Goal: Browse casually: Explore the website without a specific task or goal

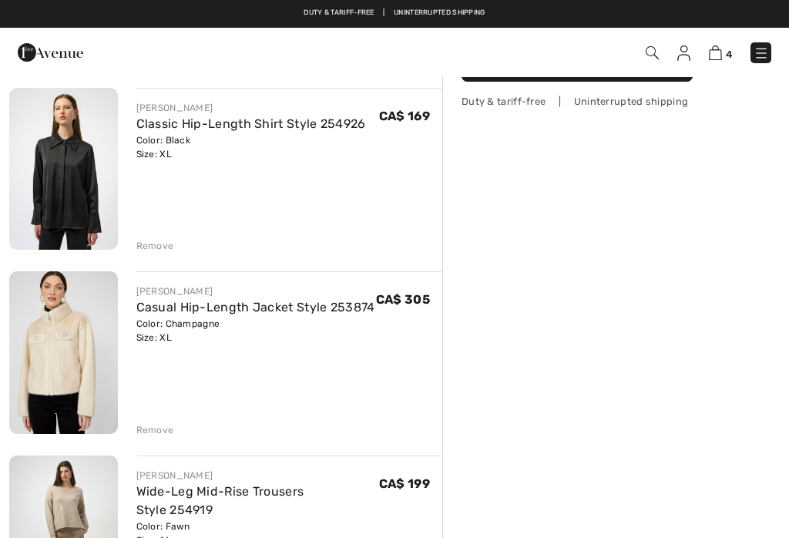
scroll to position [131, 0]
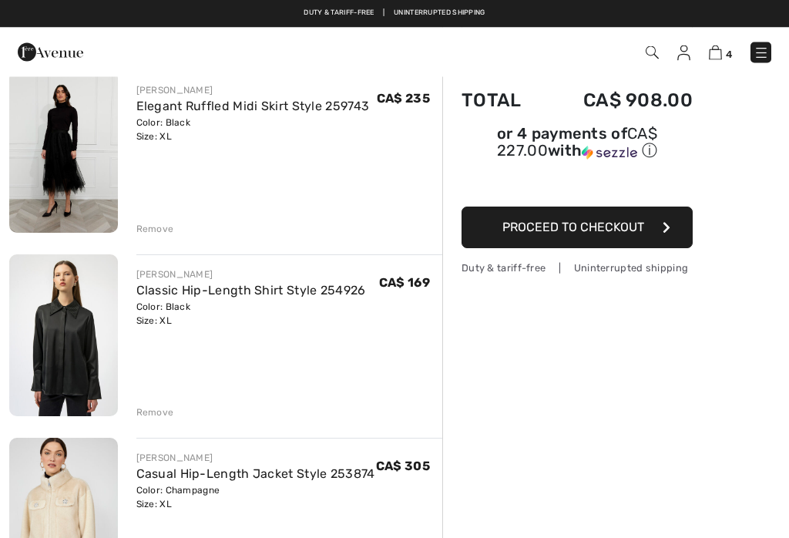
click at [763, 59] on img at bounding box center [760, 52] width 15 height 15
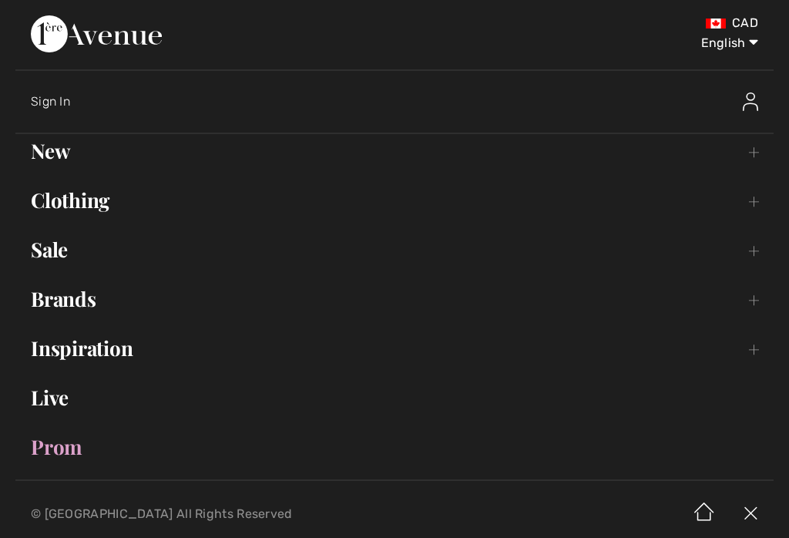
click at [96, 312] on link "Brands Open submenu" at bounding box center [394, 299] width 758 height 34
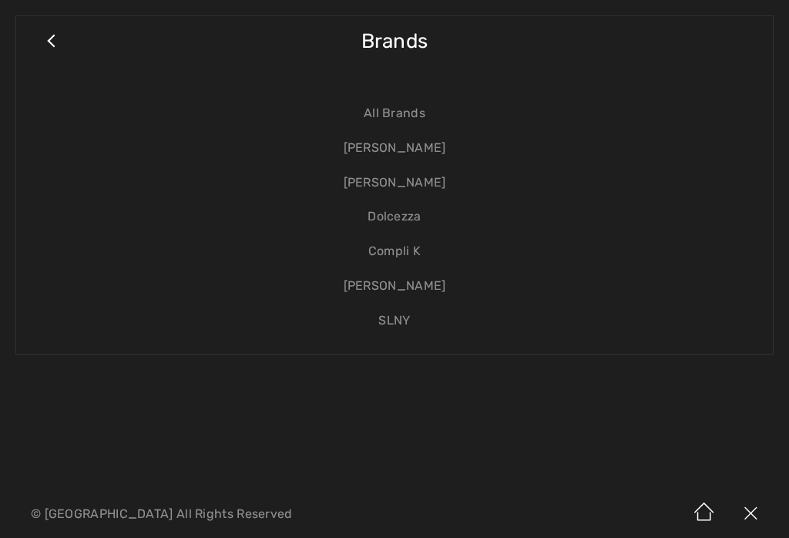
click at [441, 150] on link "[PERSON_NAME]" at bounding box center [395, 148] width 726 height 35
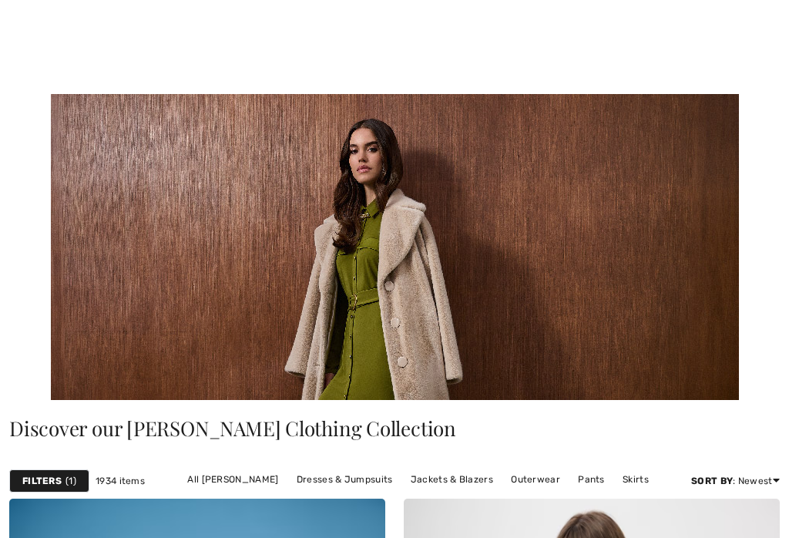
checkbox input "true"
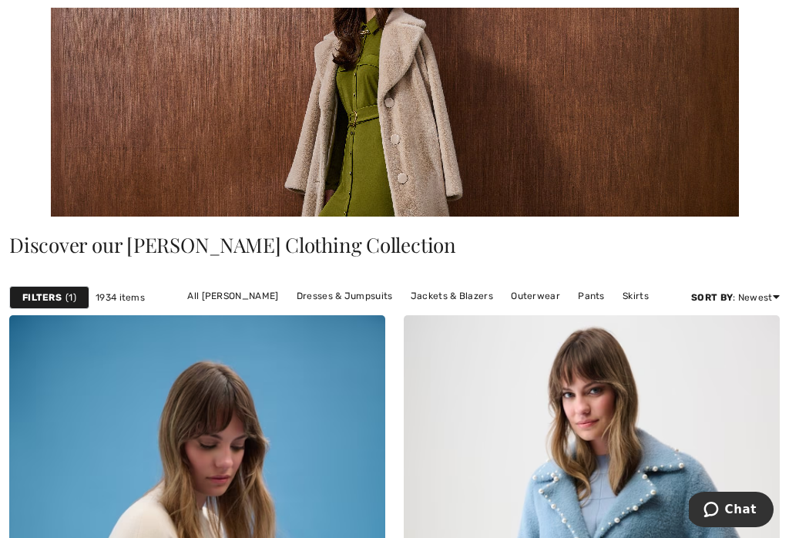
click at [257, 301] on link "All [PERSON_NAME]" at bounding box center [232, 296] width 106 height 20
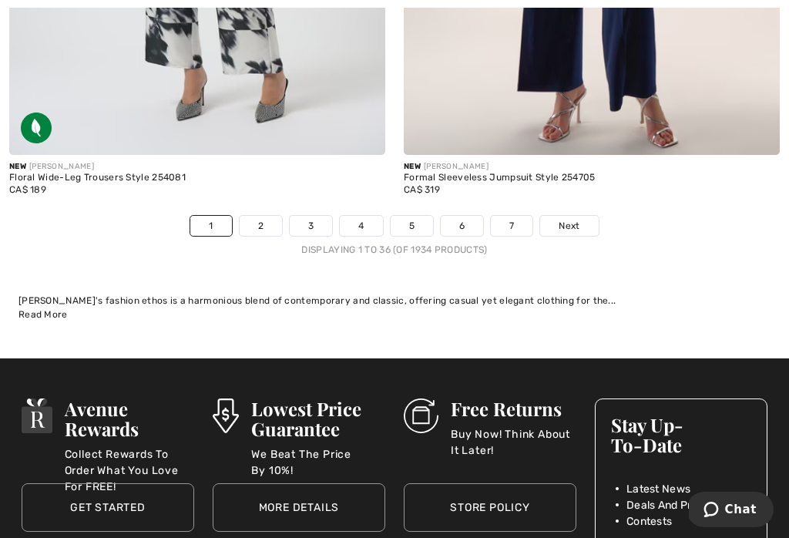
scroll to position [12152, 0]
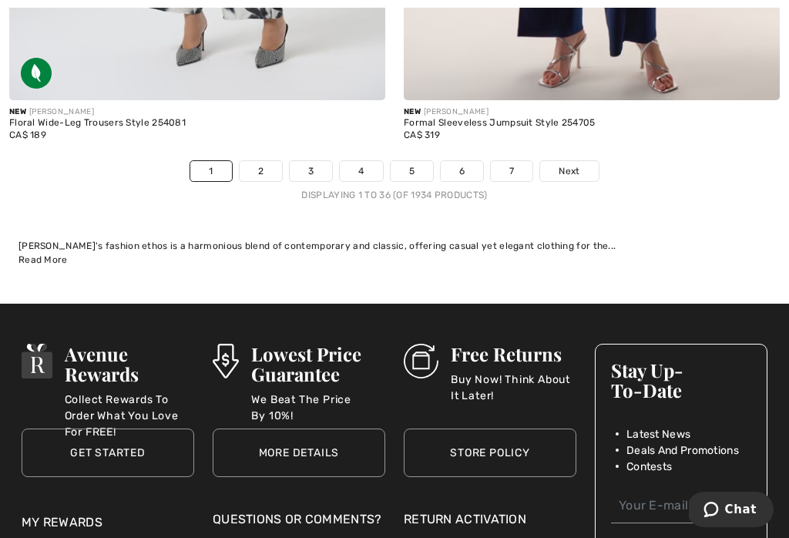
click at [257, 167] on link "2" at bounding box center [261, 171] width 42 height 20
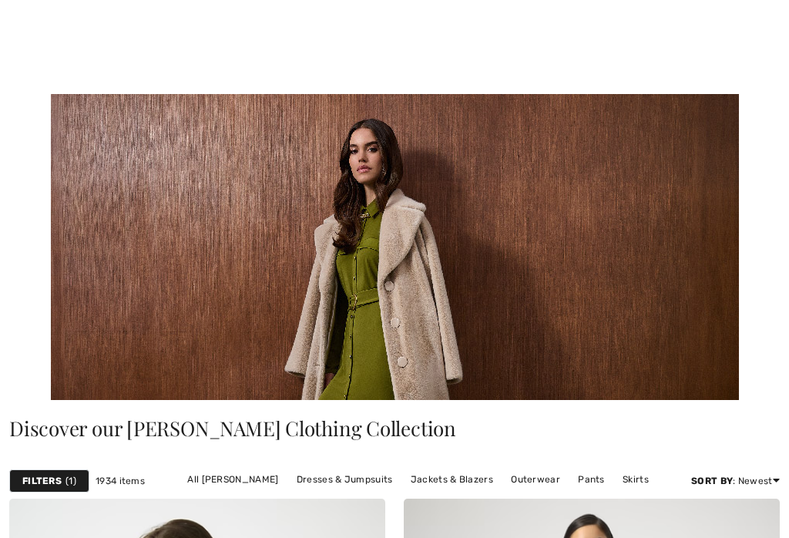
scroll to position [508, 0]
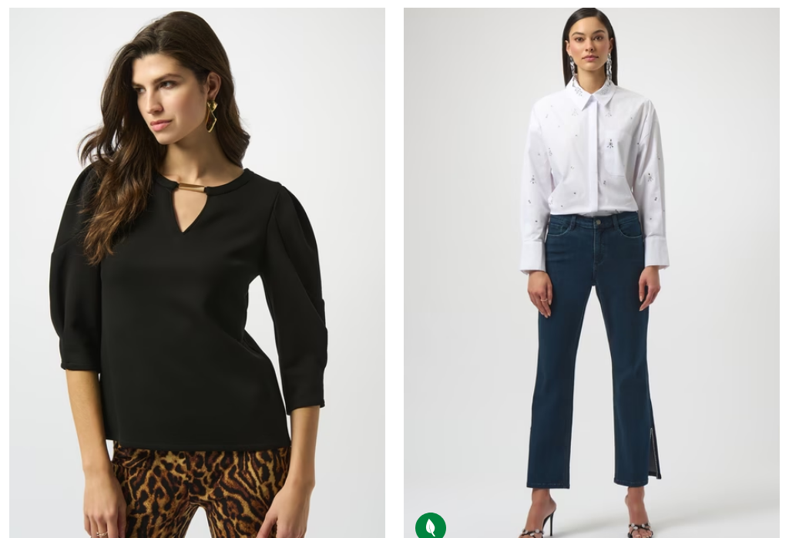
checkbox input "true"
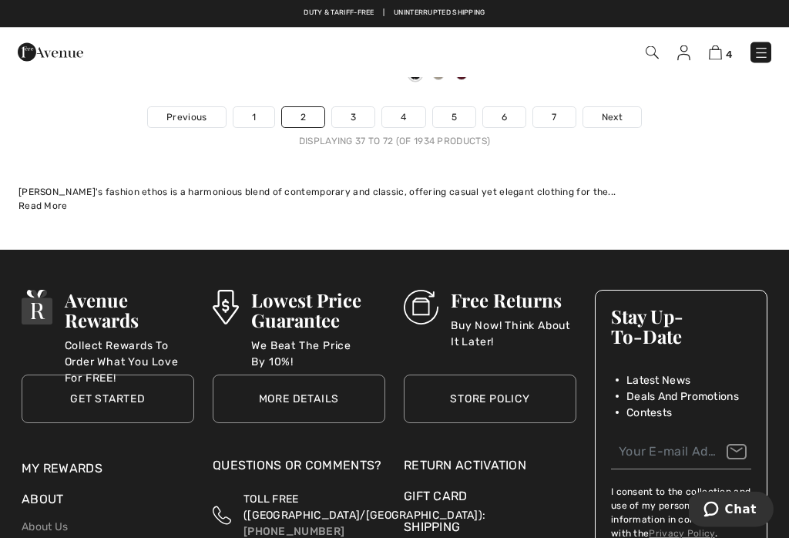
scroll to position [12278, 0]
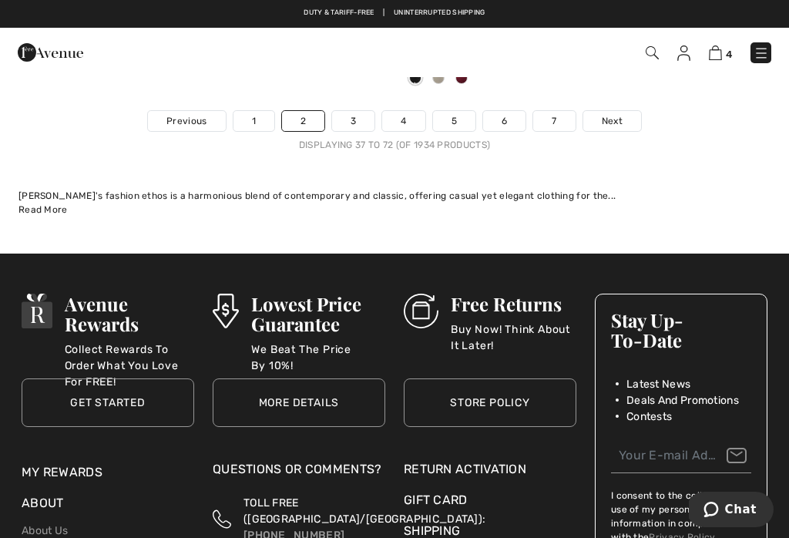
click at [357, 114] on link "3" at bounding box center [353, 121] width 42 height 20
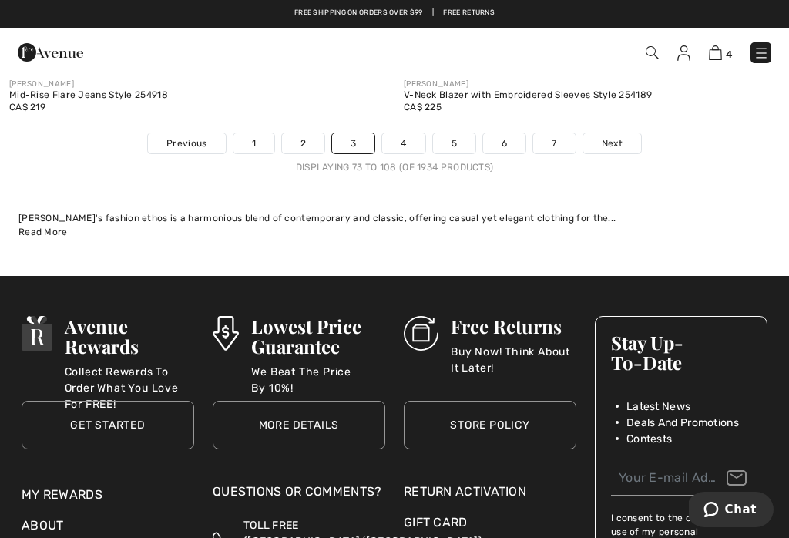
scroll to position [12151, 0]
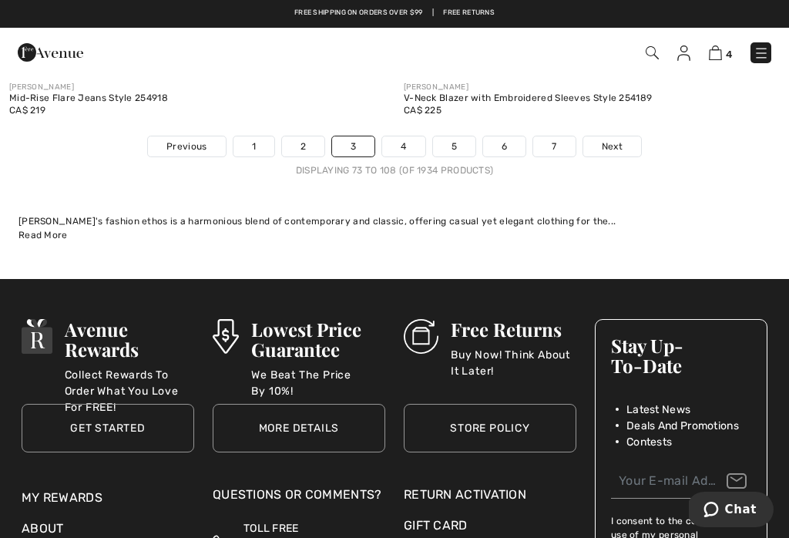
click at [401, 144] on link "4" at bounding box center [403, 146] width 42 height 20
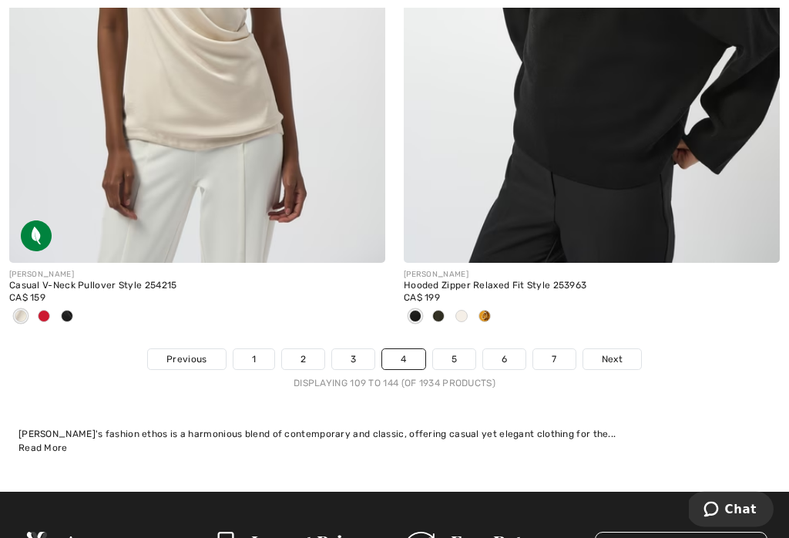
scroll to position [12079, 0]
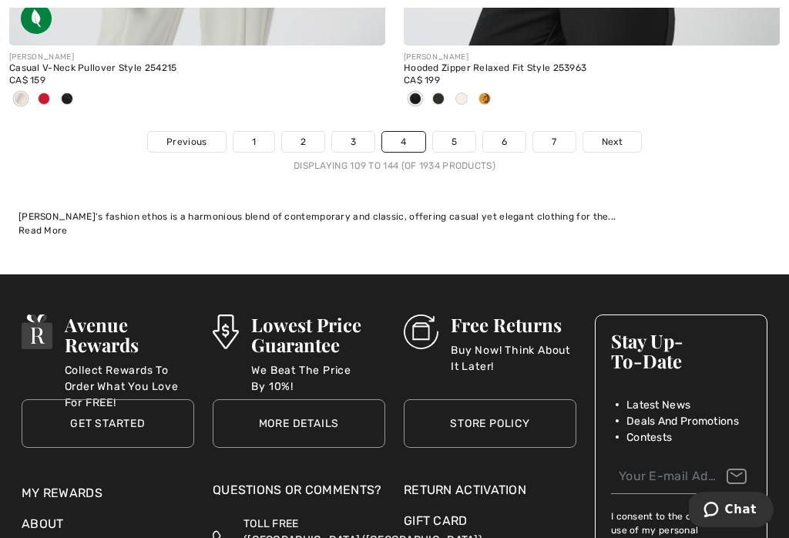
click at [467, 136] on link "5" at bounding box center [454, 142] width 42 height 20
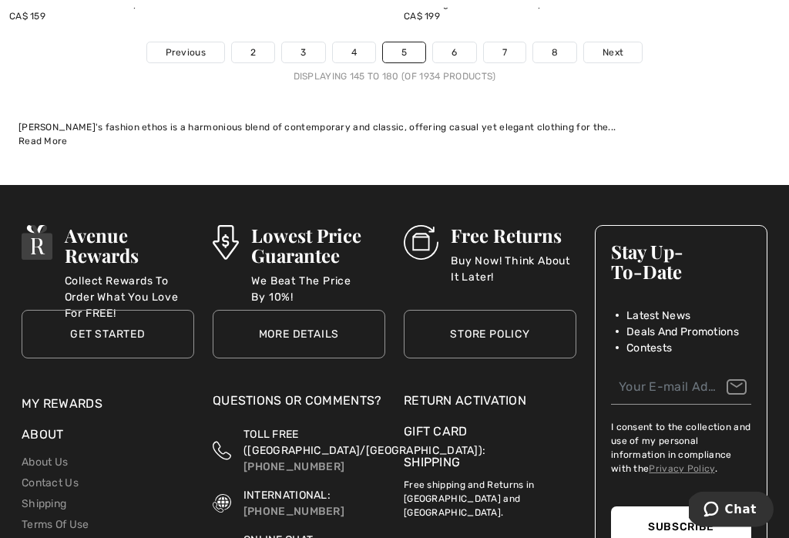
scroll to position [12245, 0]
click at [458, 42] on link "6" at bounding box center [454, 52] width 42 height 20
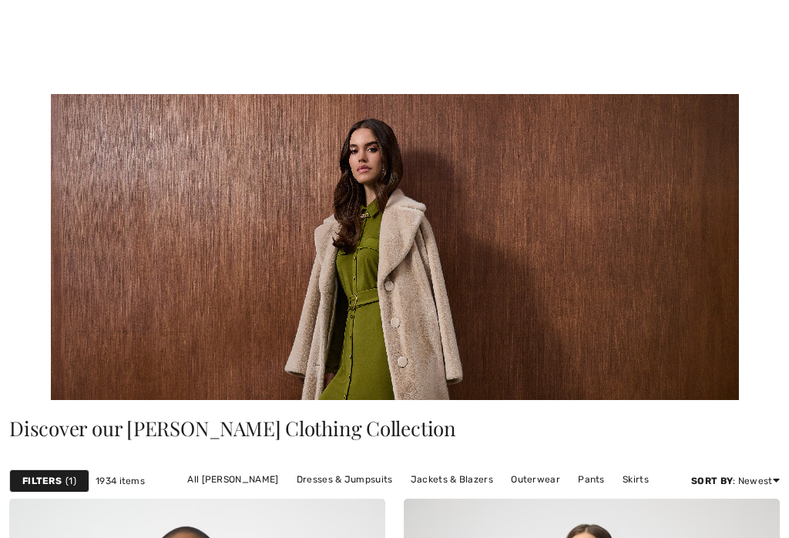
checkbox input "true"
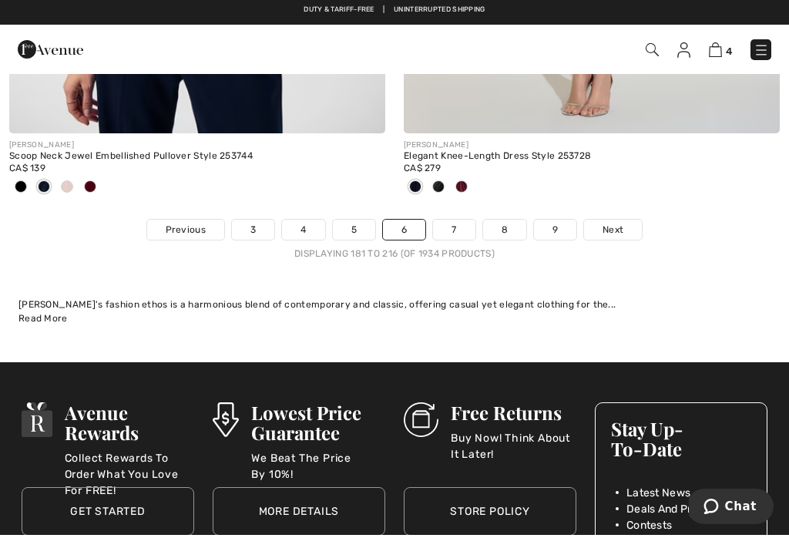
scroll to position [12096, 0]
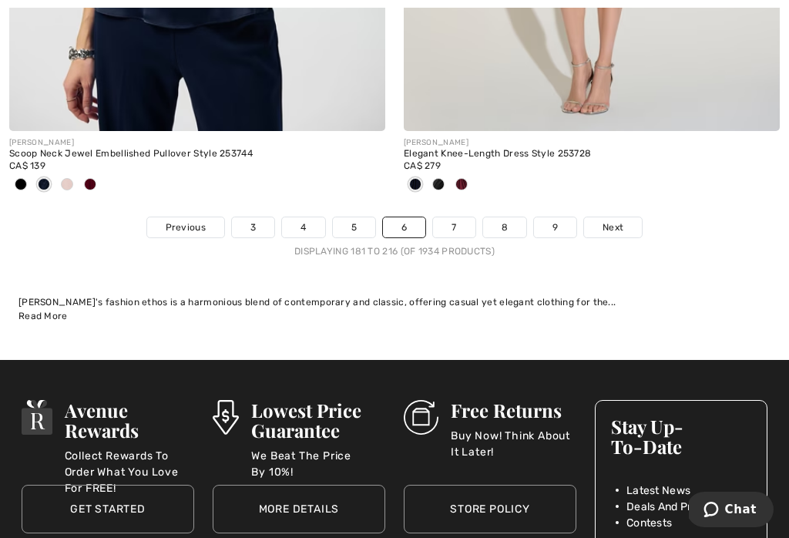
click at [466, 223] on link "7" at bounding box center [454, 227] width 42 height 20
click at [465, 217] on link "7" at bounding box center [454, 227] width 42 height 20
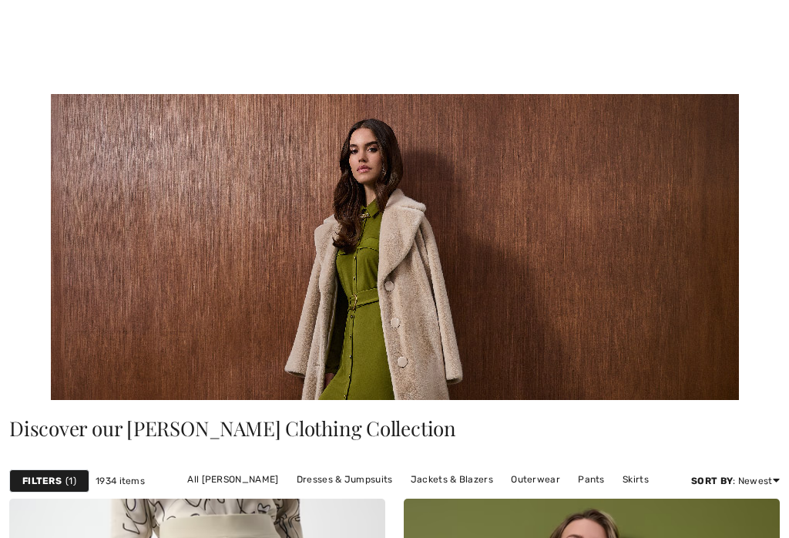
checkbox input "true"
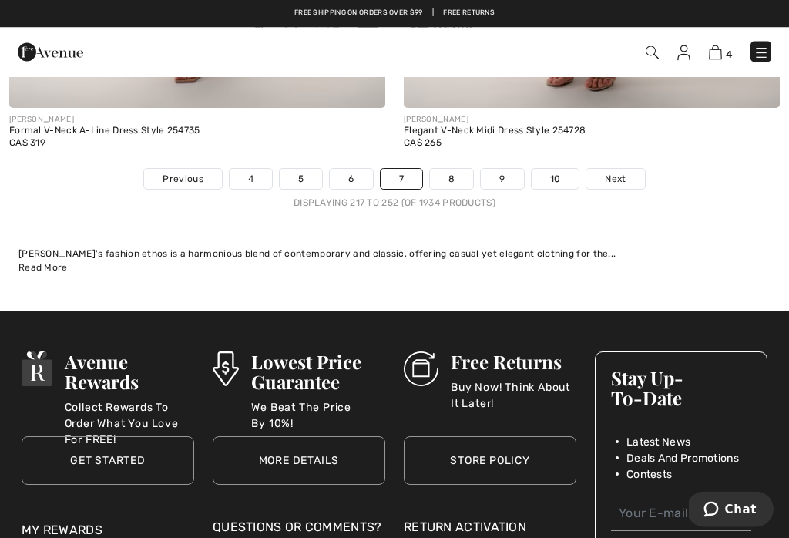
scroll to position [12147, 0]
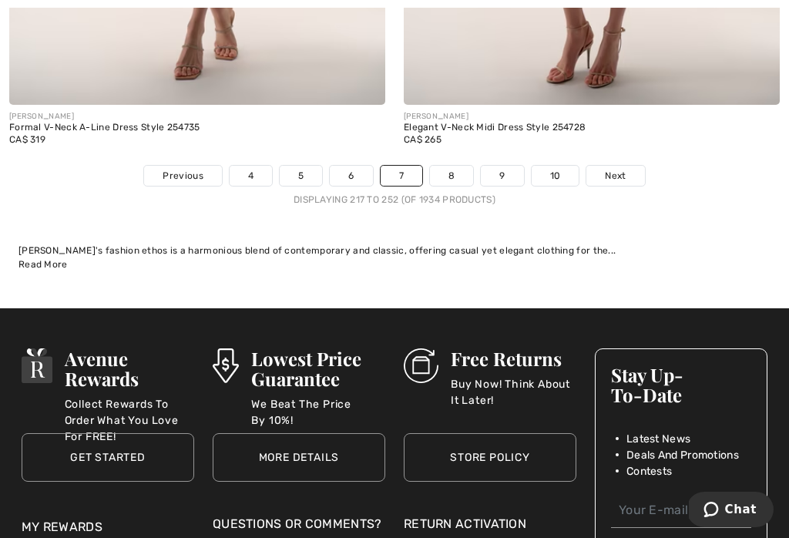
click at [453, 169] on link "8" at bounding box center [451, 176] width 43 height 20
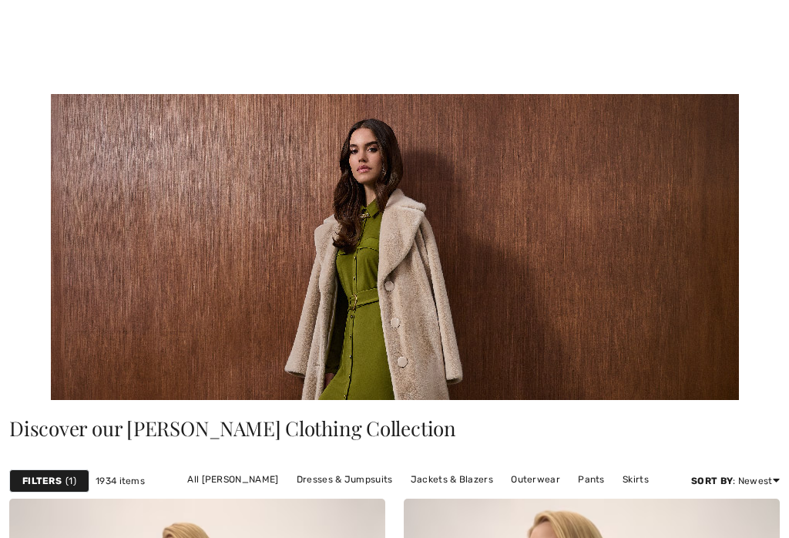
checkbox input "true"
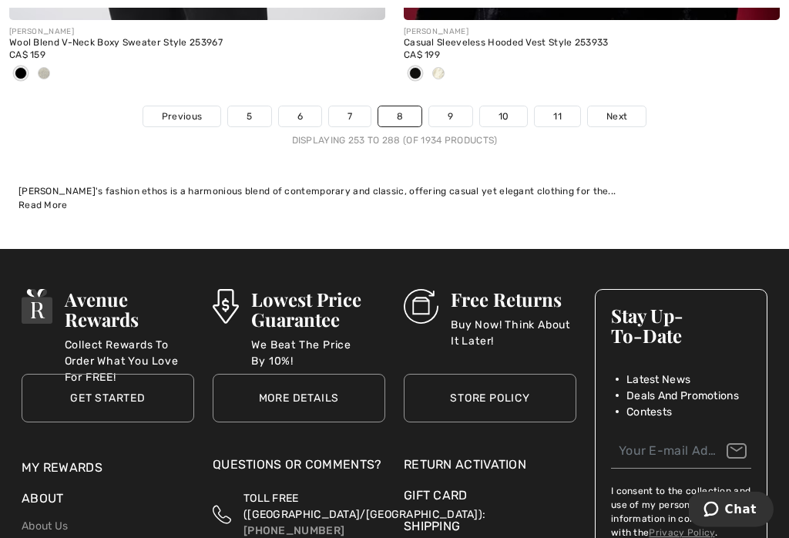
scroll to position [12079, 0]
click at [452, 113] on link "9" at bounding box center [450, 116] width 42 height 20
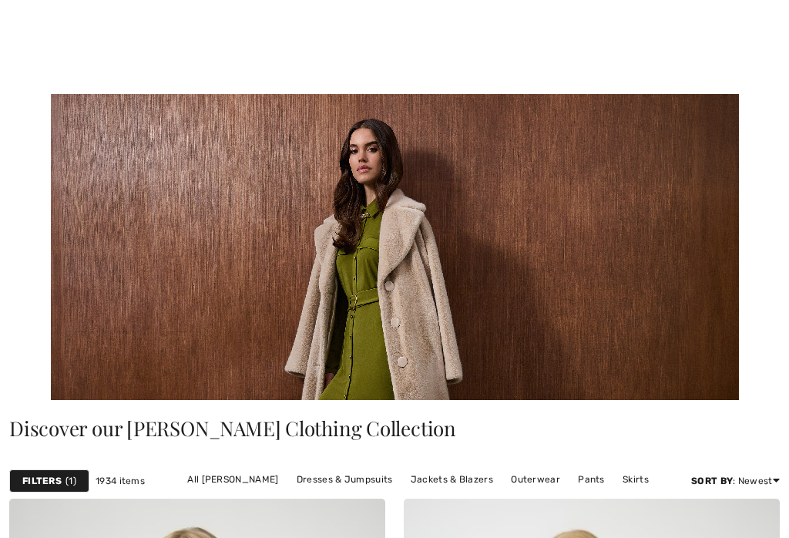
checkbox input "true"
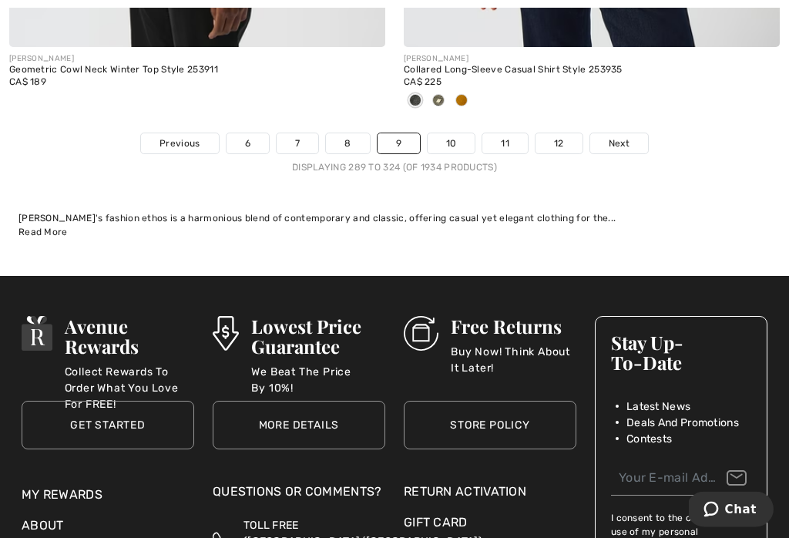
scroll to position [12257, 0]
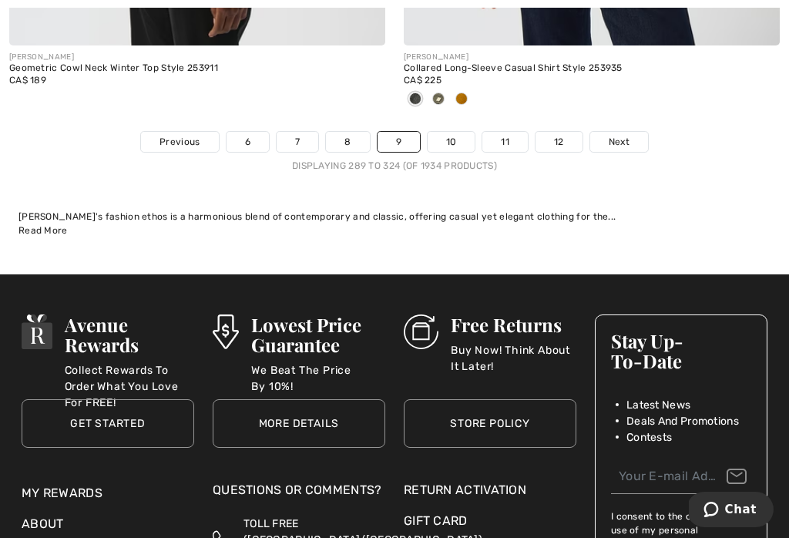
click at [462, 140] on link "10" at bounding box center [451, 142] width 48 height 20
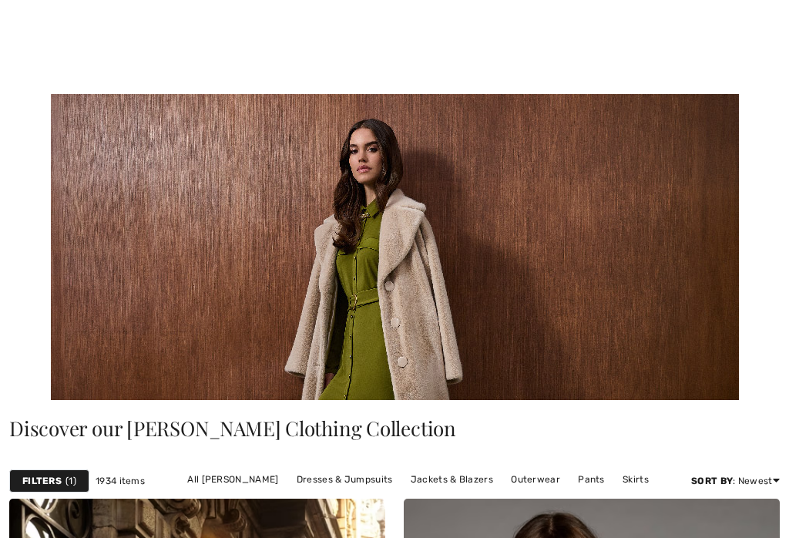
checkbox input "true"
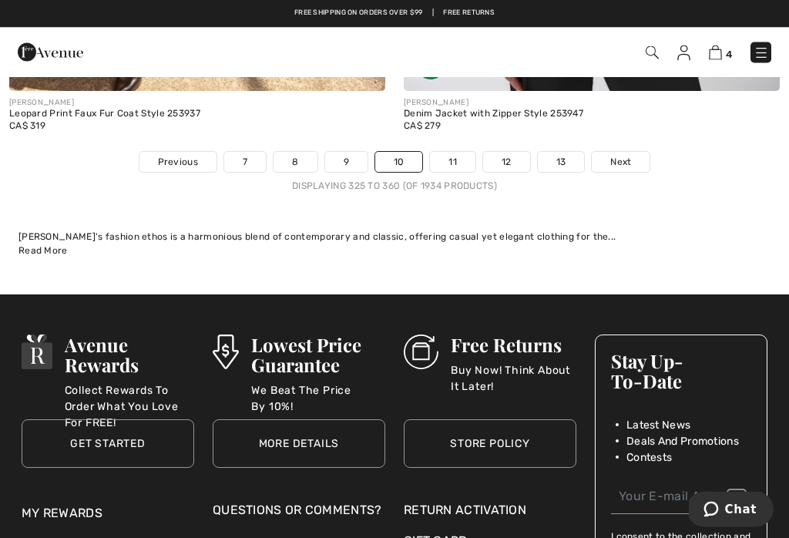
scroll to position [12001, 0]
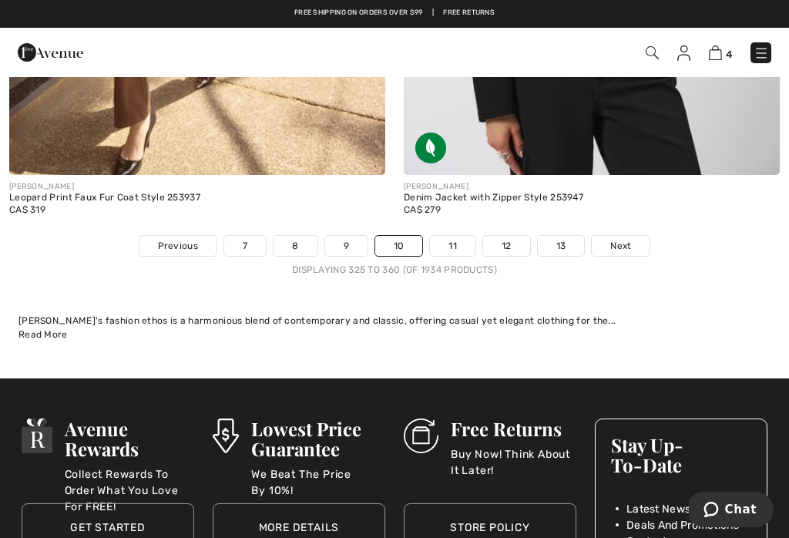
click at [454, 236] on link "11" at bounding box center [452, 246] width 45 height 20
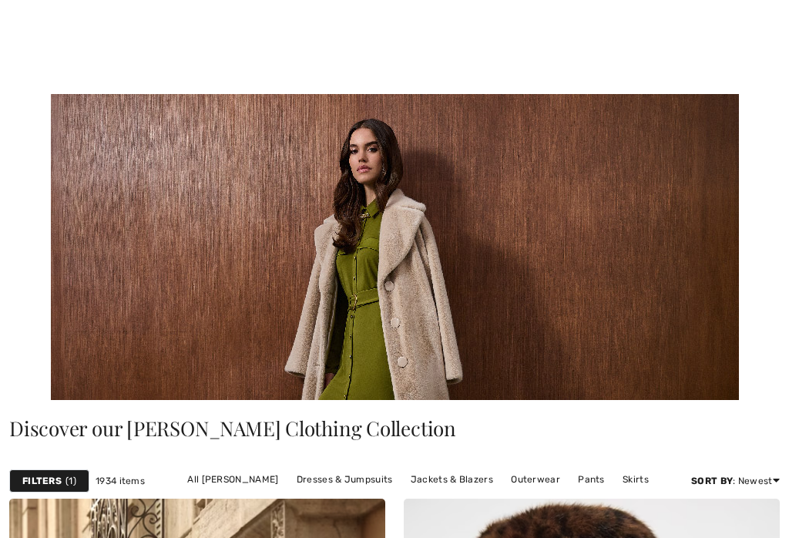
checkbox input "true"
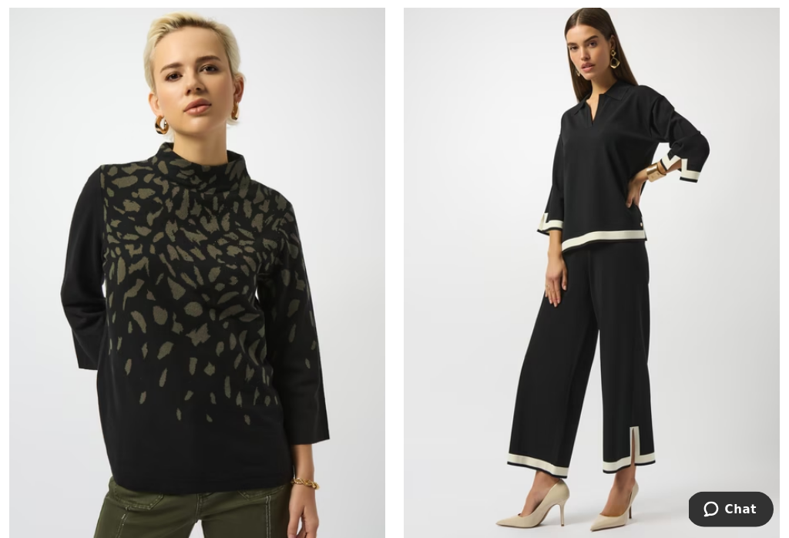
scroll to position [3657, 0]
click at [605, 177] on img at bounding box center [592, 271] width 376 height 564
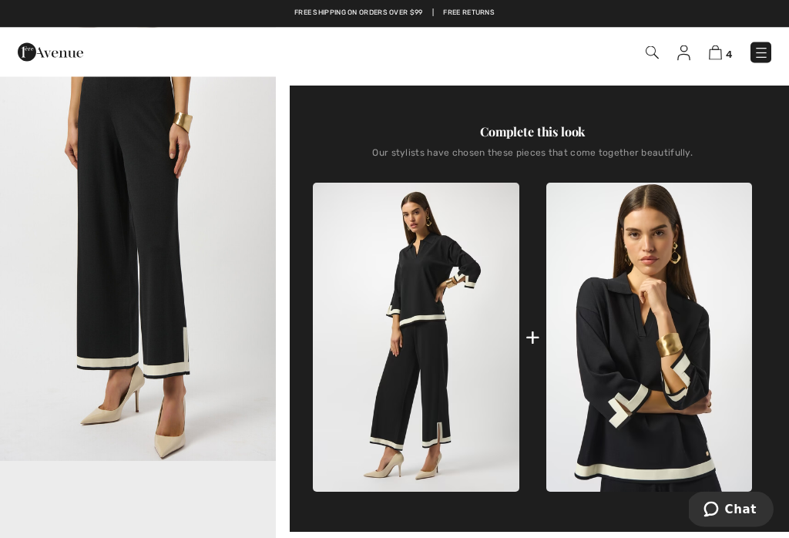
scroll to position [443, 0]
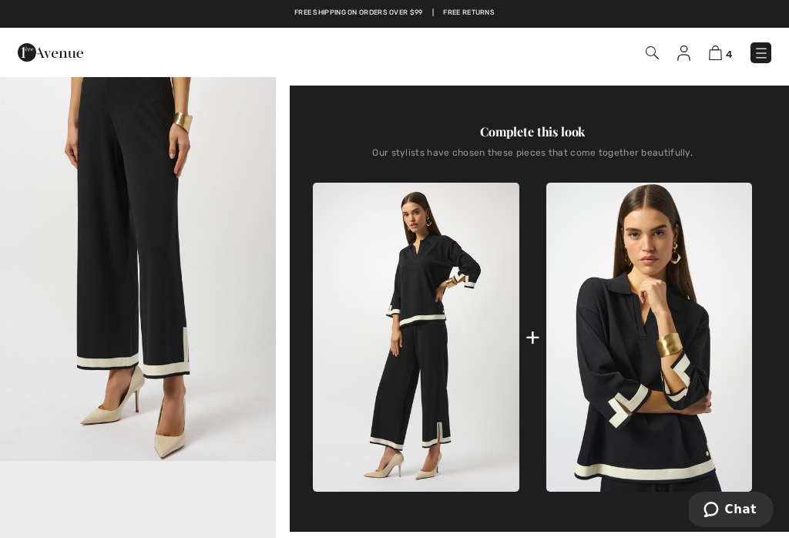
click at [653, 347] on img at bounding box center [649, 337] width 206 height 308
